Goal: Transaction & Acquisition: Purchase product/service

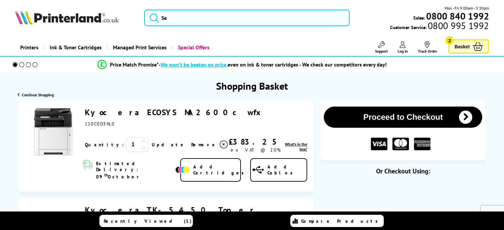
click at [406, 46] on icon at bounding box center [403, 44] width 6 height 7
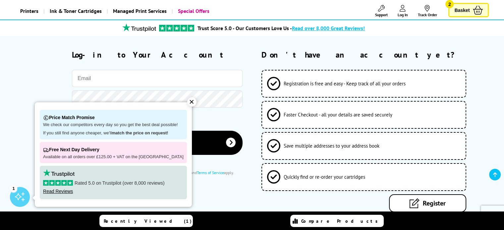
scroll to position [37, 0]
click at [187, 103] on div "✕" at bounding box center [191, 101] width 9 height 9
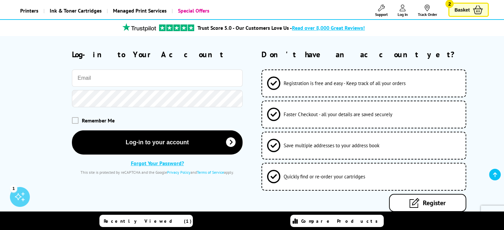
click at [193, 83] on input "email" at bounding box center [157, 78] width 171 height 17
type input "ray@velden.co.uk"
click at [72, 130] on button "Log-in to your account" at bounding box center [157, 142] width 171 height 24
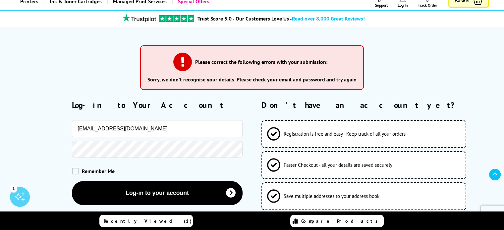
click at [72, 181] on button "Log-in to your account" at bounding box center [157, 193] width 171 height 24
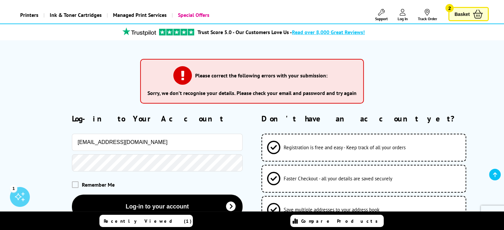
scroll to position [72, 0]
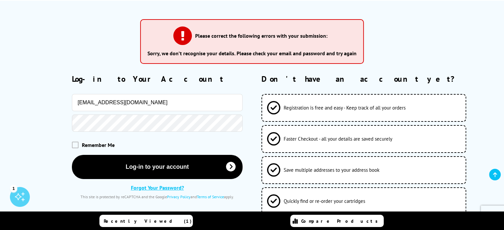
click at [147, 188] on link "Forgot Your Password?" at bounding box center [157, 188] width 53 height 7
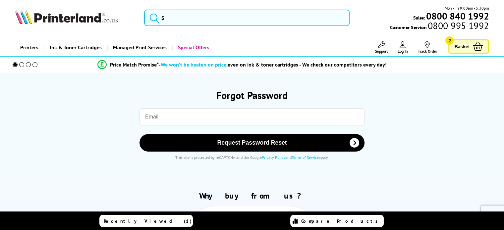
click at [174, 112] on input "email" at bounding box center [252, 116] width 225 height 17
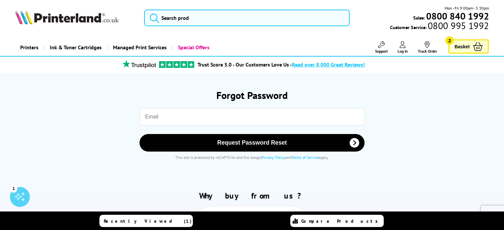
click at [301, 111] on input "email" at bounding box center [252, 116] width 225 height 17
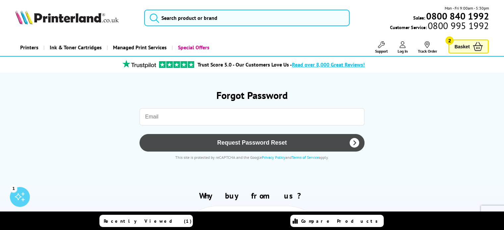
type input "ray@velden.co.uk"
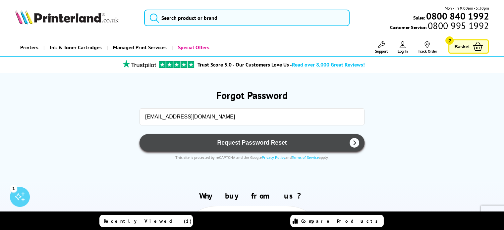
click at [219, 147] on button "Request Password Reset" at bounding box center [252, 143] width 225 height 18
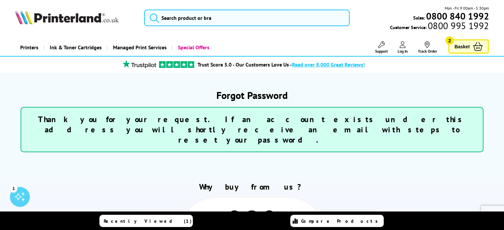
click at [464, 46] on span "Basket" at bounding box center [461, 46] width 15 height 9
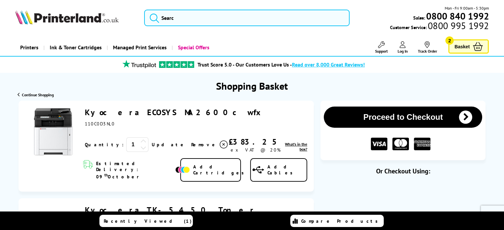
click at [402, 46] on icon at bounding box center [403, 44] width 6 height 7
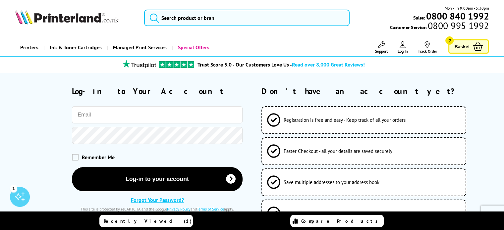
click at [462, 46] on span "Basket" at bounding box center [461, 46] width 15 height 9
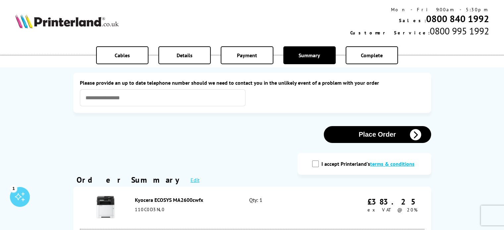
scroll to position [11, 0]
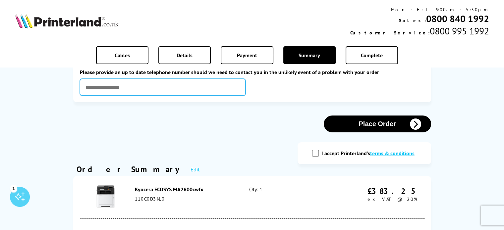
click at [232, 91] on input "text" at bounding box center [163, 87] width 166 height 17
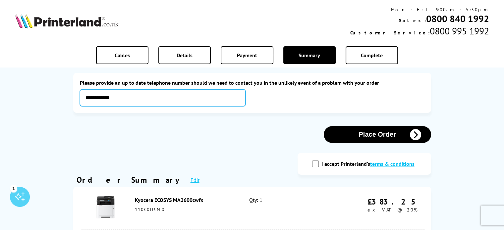
type input "**********"
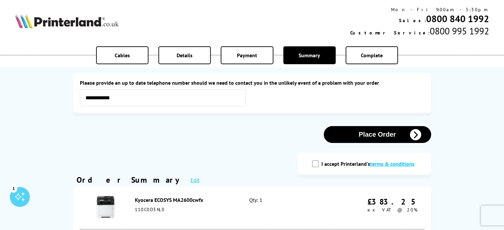
click at [316, 165] on input "I accept Printerland's terms & conditions" at bounding box center [315, 164] width 7 height 7
checkbox input "true"
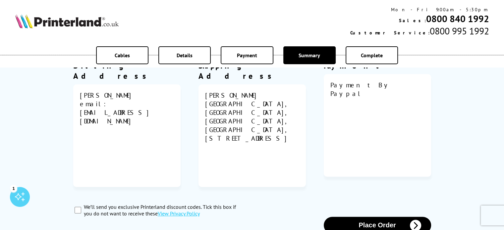
scroll to position [311, 0]
click at [335, 217] on button "Place Order" at bounding box center [377, 225] width 107 height 17
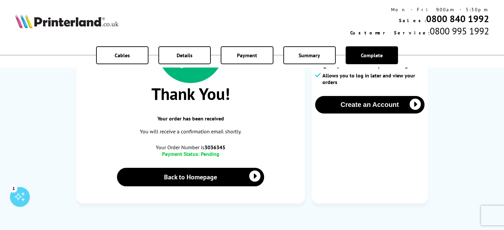
scroll to position [90, 0]
